Goal: Entertainment & Leisure: Browse casually

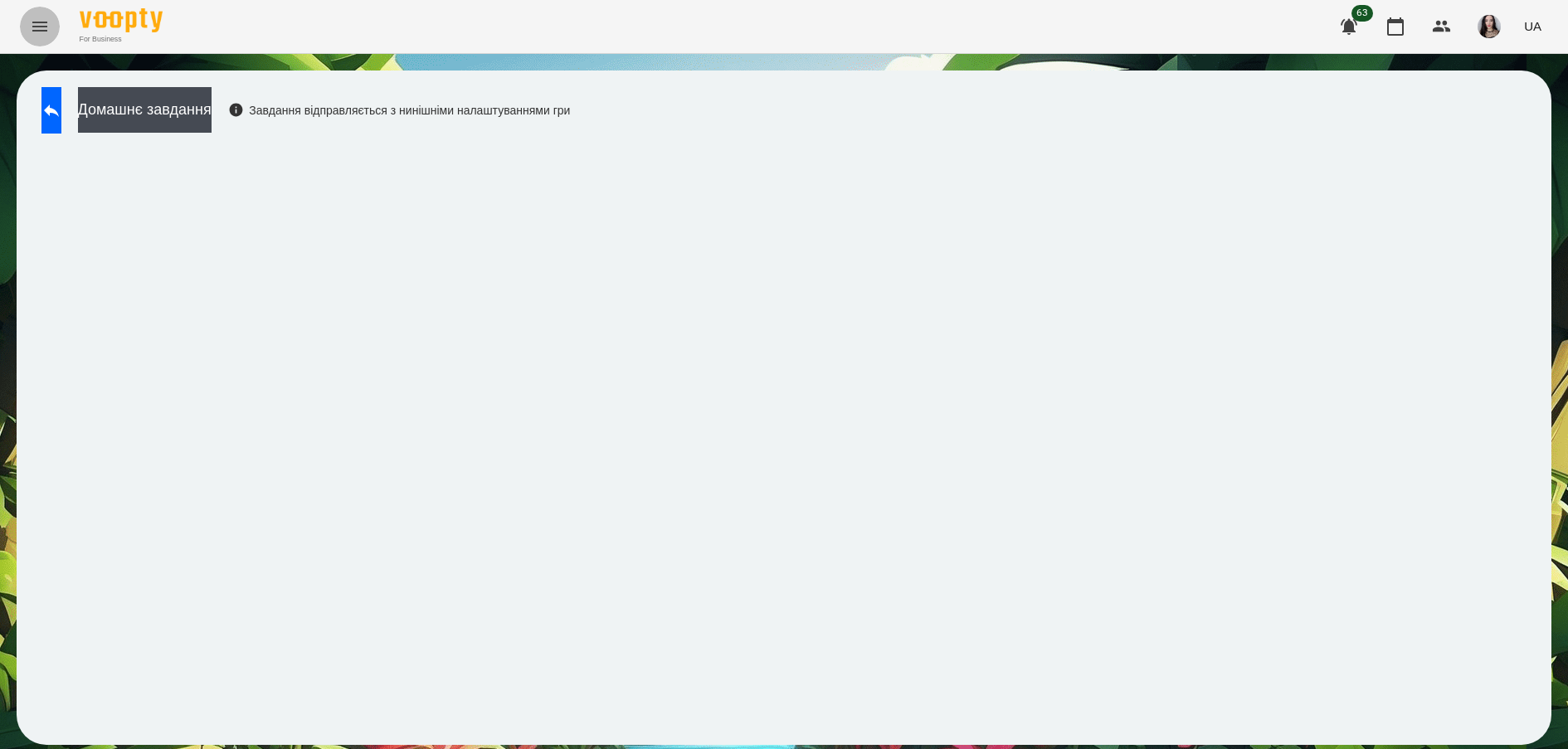
click at [41, 36] on button "Menu" at bounding box center [39, 26] width 40 height 40
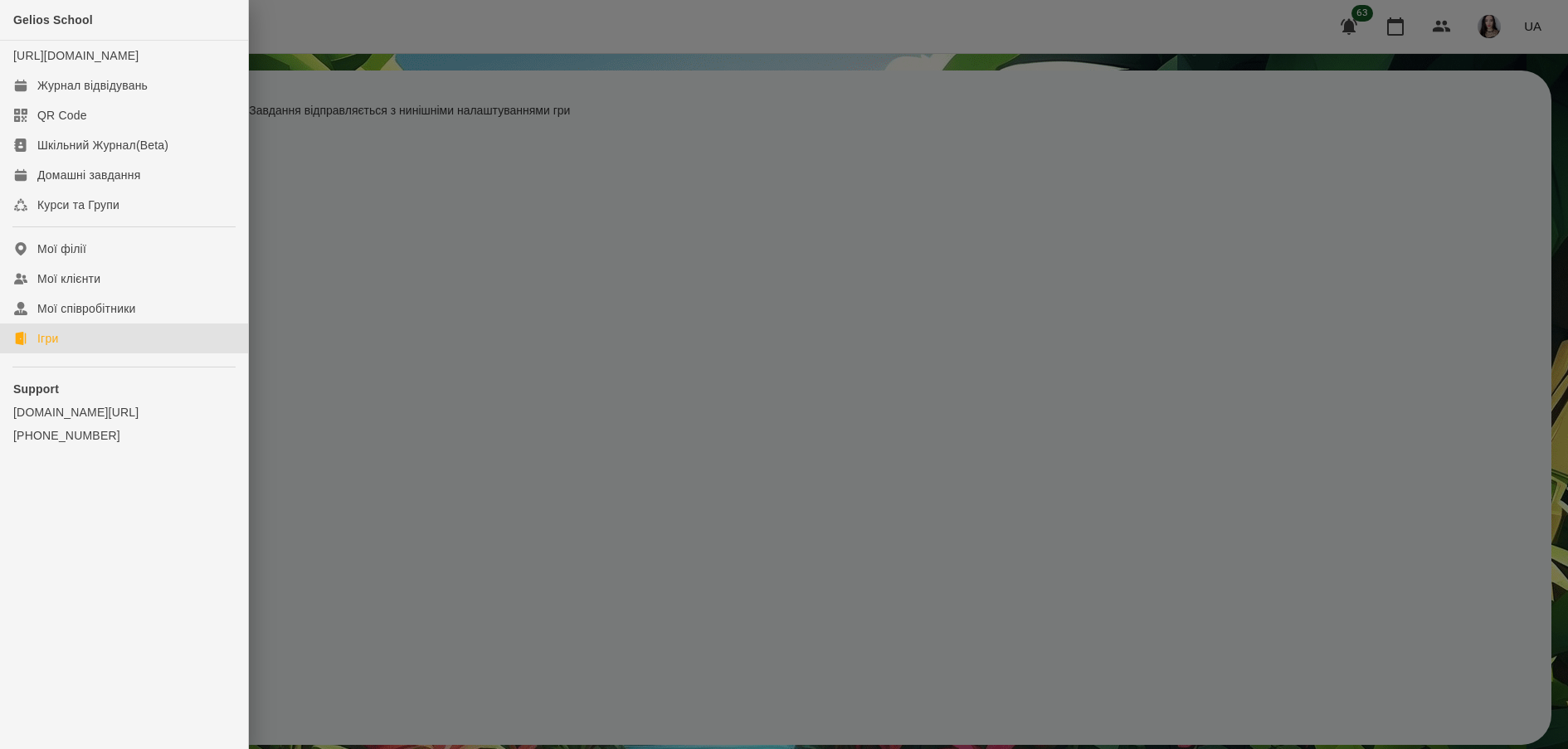
click at [44, 347] on div "Ігри" at bounding box center [47, 338] width 20 height 17
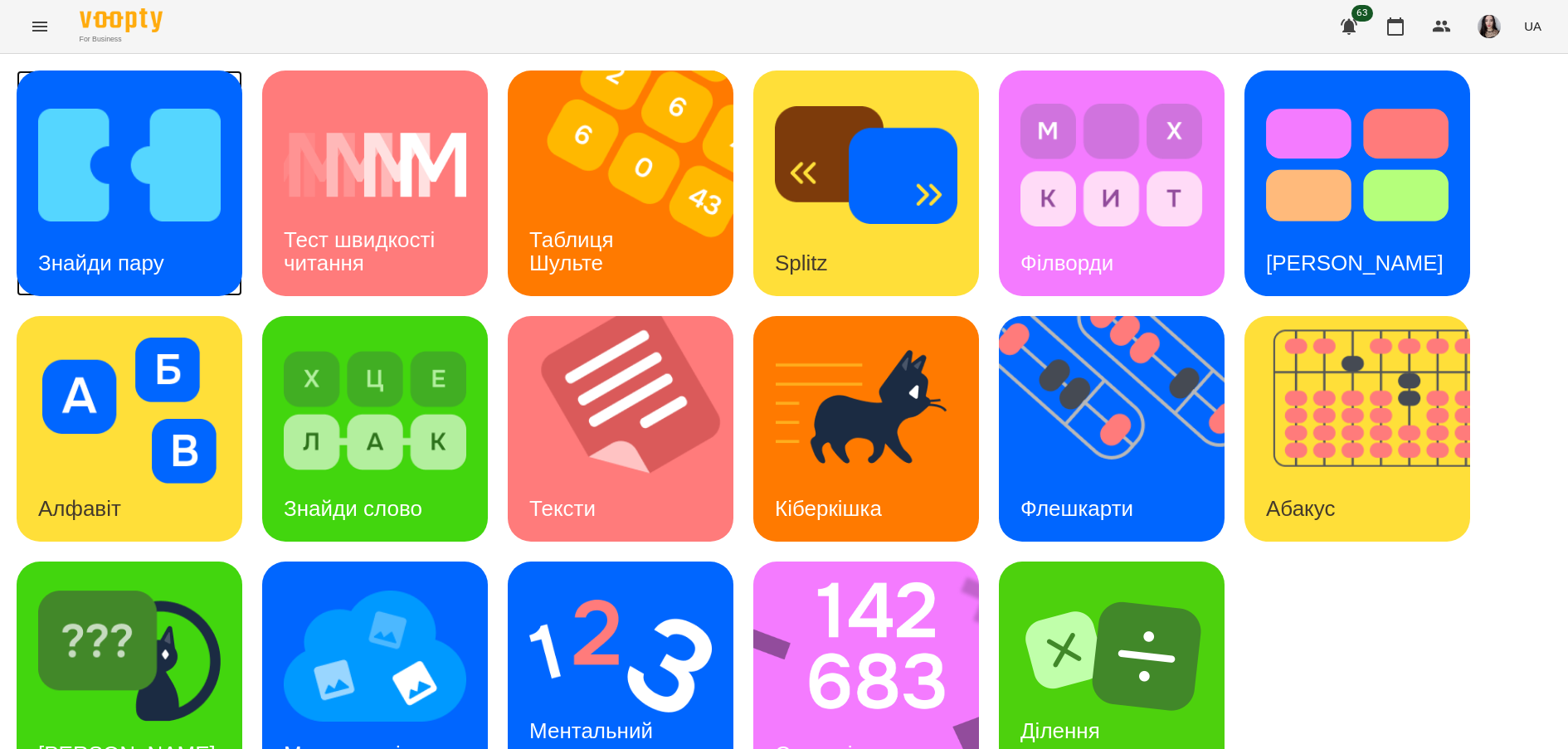
click at [160, 243] on div "Знайди пару" at bounding box center [101, 263] width 169 height 66
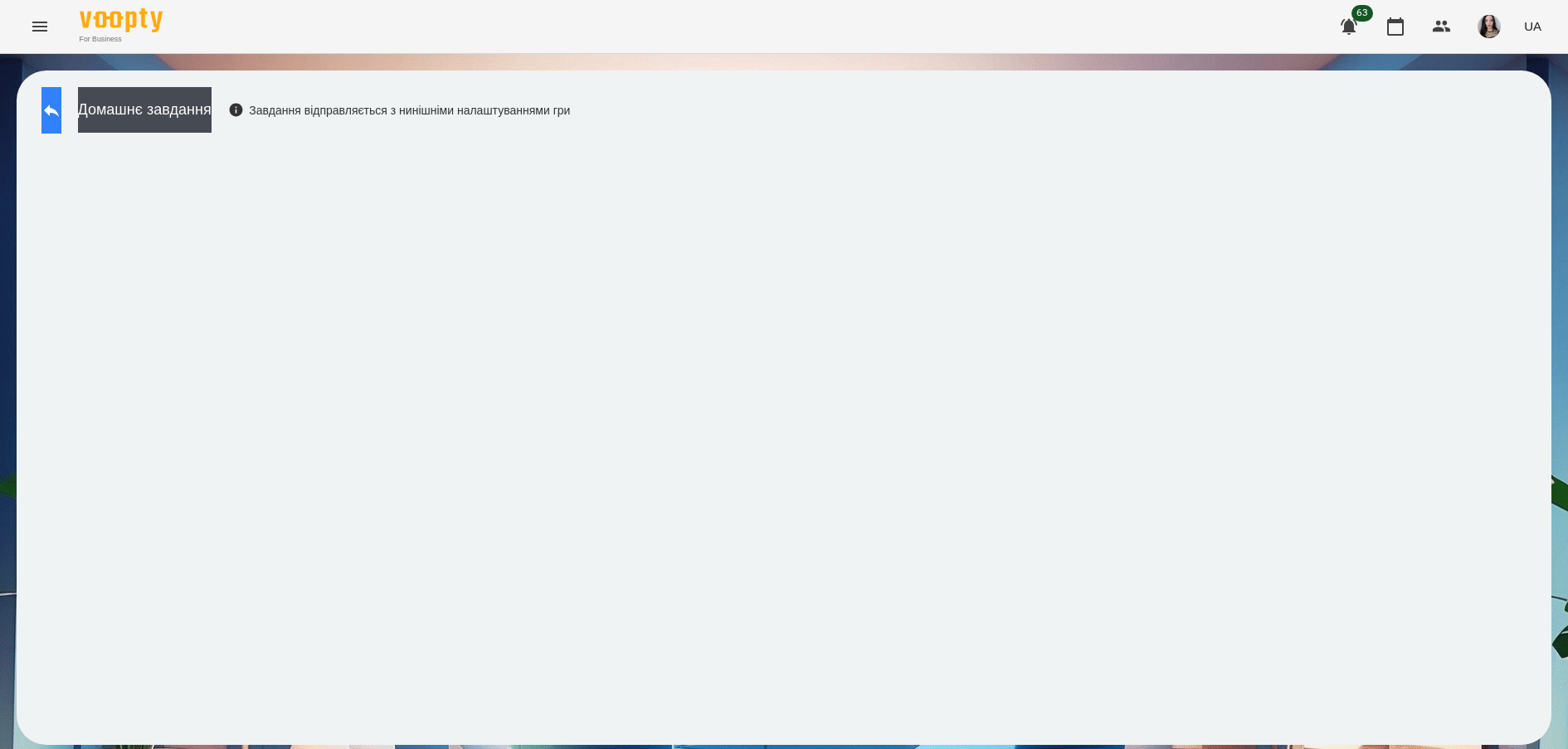
click at [57, 116] on button at bounding box center [52, 110] width 20 height 46
